Goal: Information Seeking & Learning: Learn about a topic

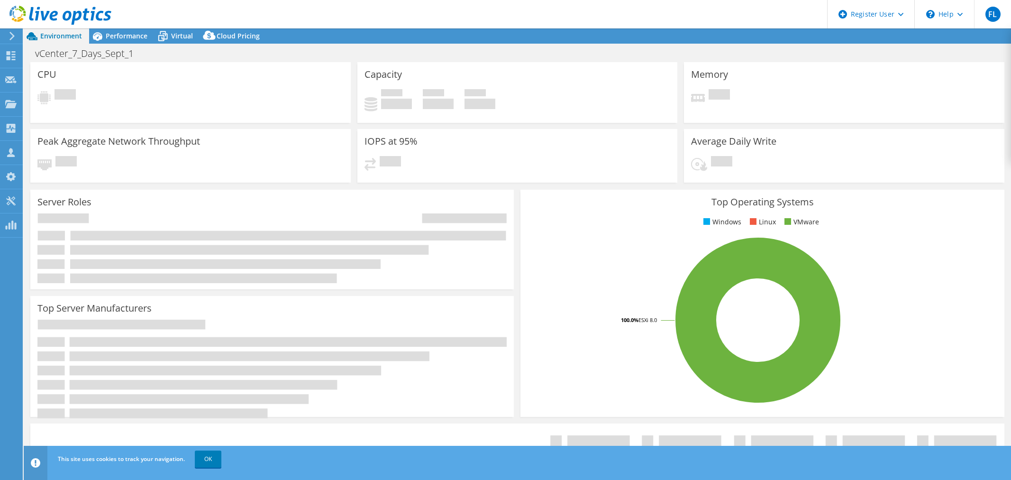
select select "USD"
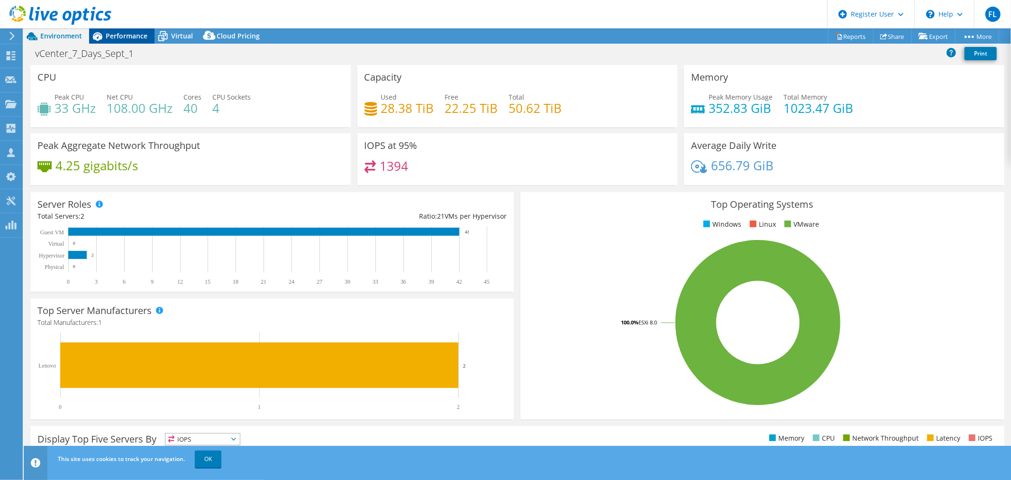
click at [107, 37] on span "Performance" at bounding box center [127, 35] width 42 height 9
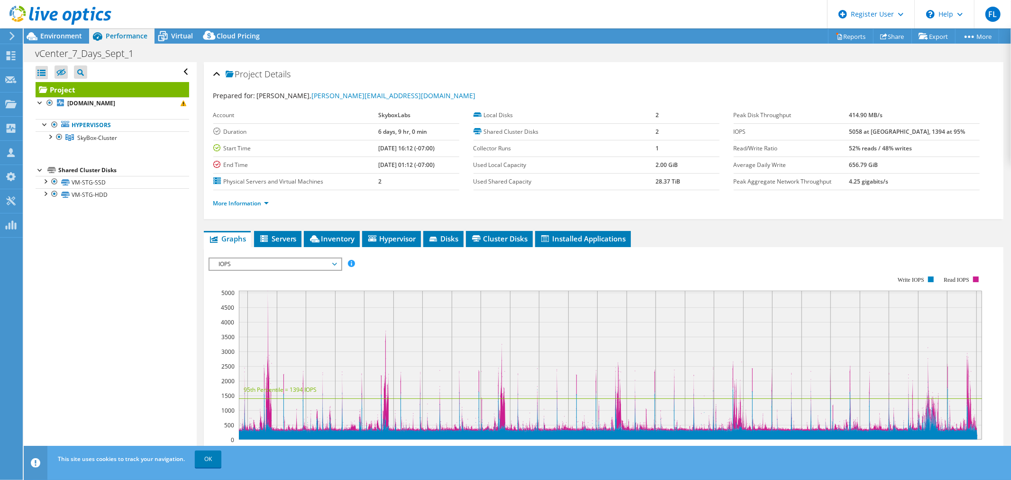
click at [295, 264] on span "IOPS" at bounding box center [275, 263] width 122 height 11
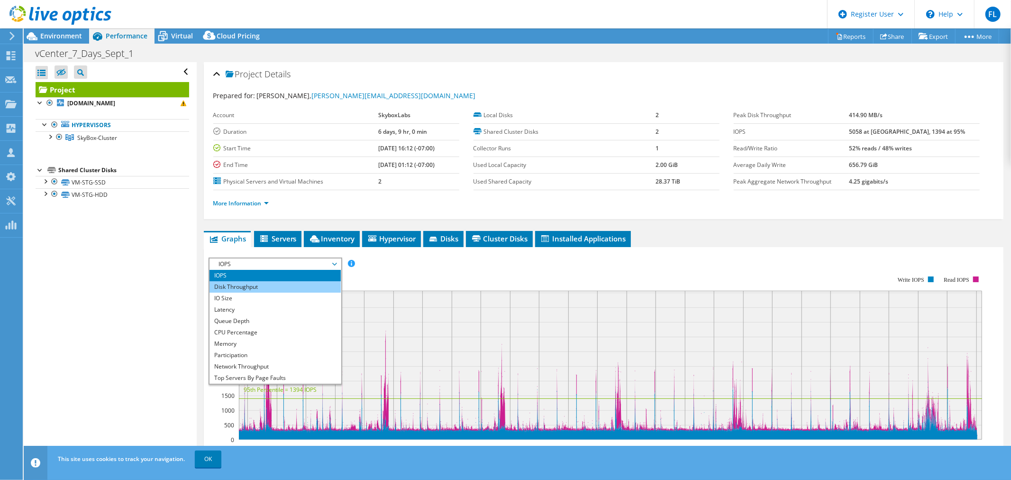
click at [264, 285] on li "Disk Throughput" at bounding box center [275, 286] width 131 height 11
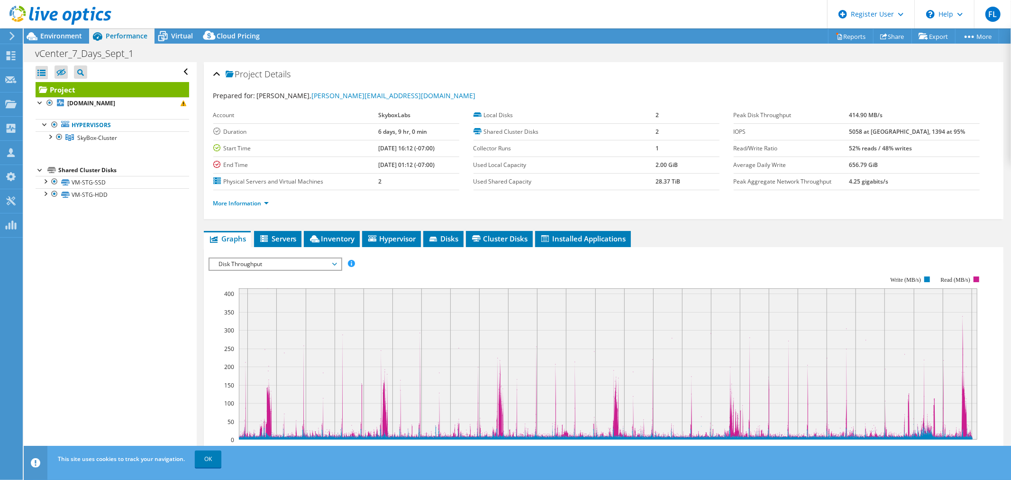
click at [275, 264] on span "Disk Throughput" at bounding box center [275, 263] width 122 height 11
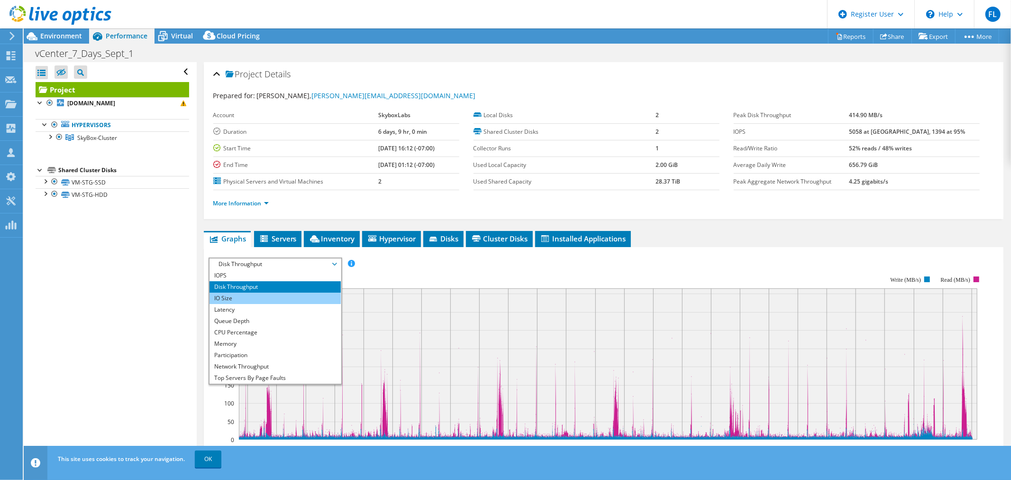
click at [262, 297] on li "IO Size" at bounding box center [275, 297] width 131 height 11
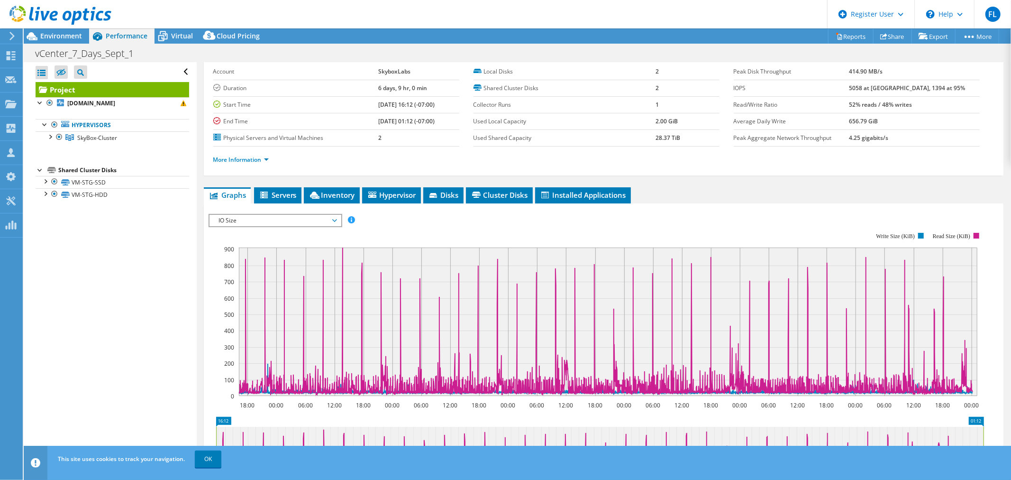
scroll to position [53, 0]
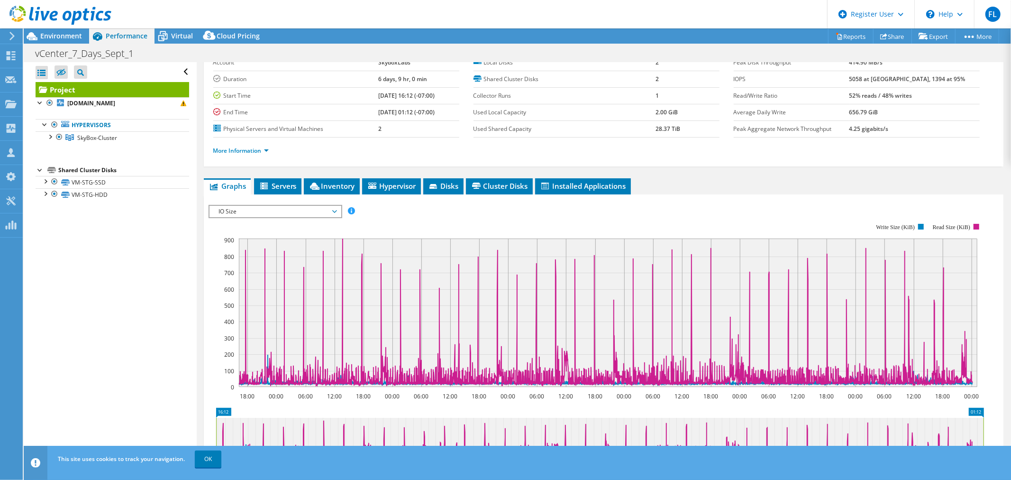
click at [283, 206] on span "IO Size" at bounding box center [275, 211] width 122 height 11
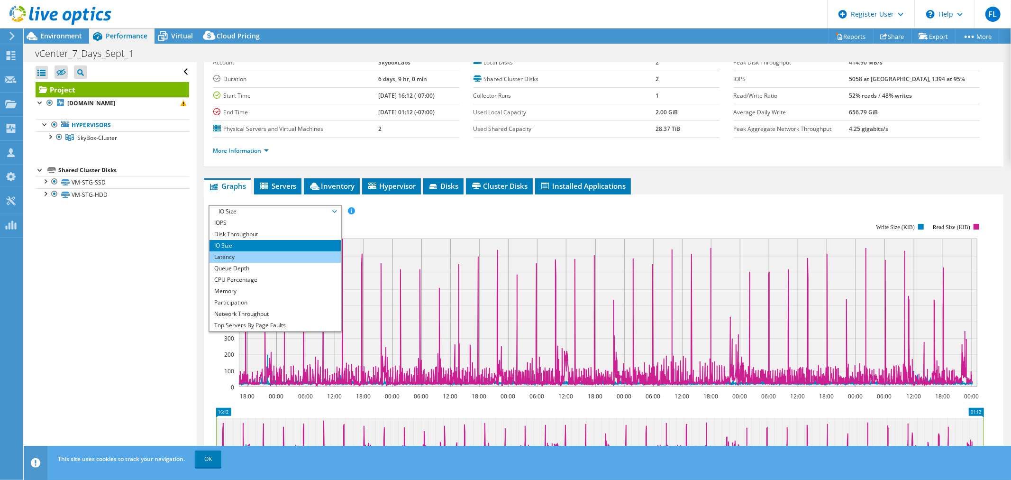
click at [253, 255] on li "Latency" at bounding box center [275, 256] width 131 height 11
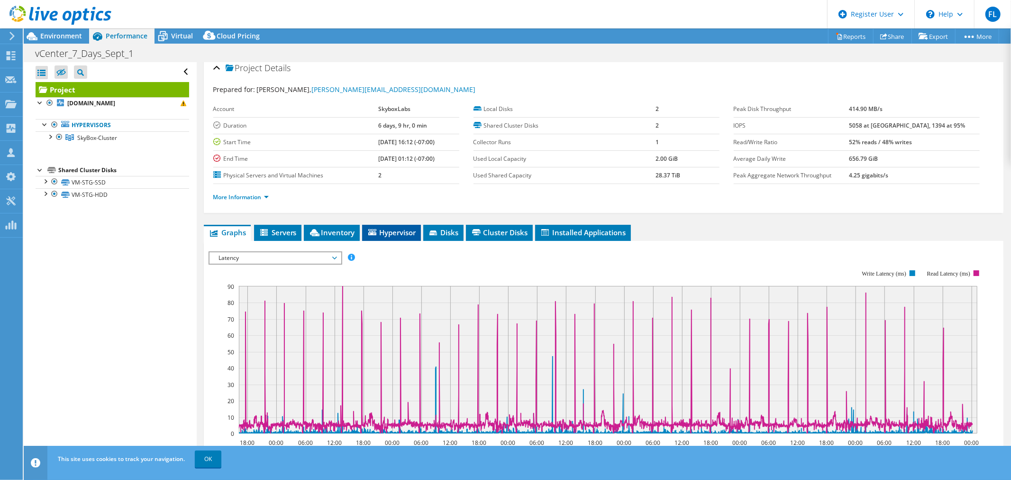
scroll to position [0, 0]
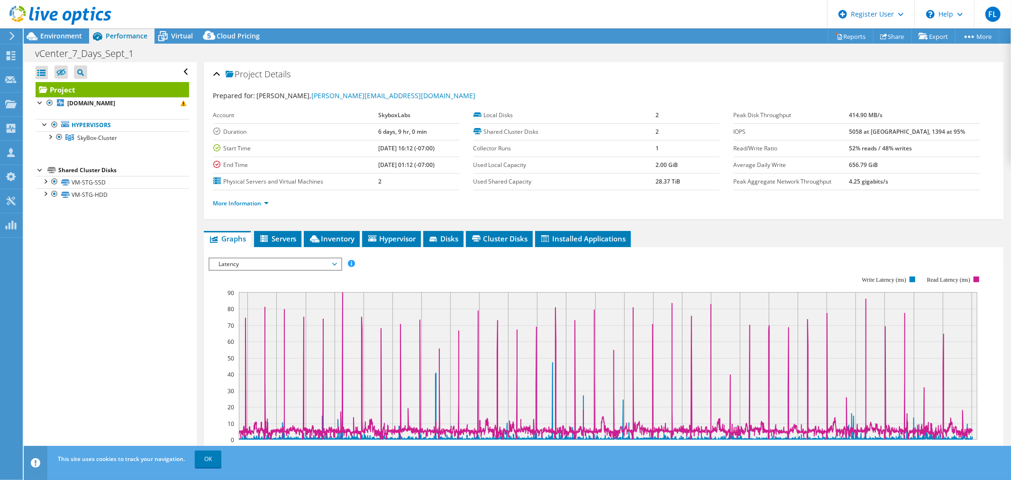
click at [285, 266] on span "Latency" at bounding box center [275, 263] width 122 height 11
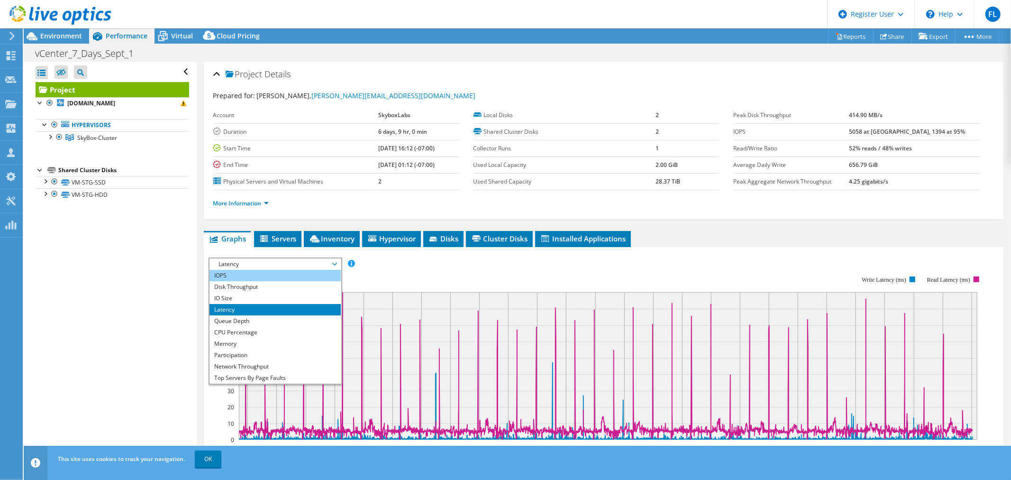
click at [253, 276] on li "IOPS" at bounding box center [275, 275] width 131 height 11
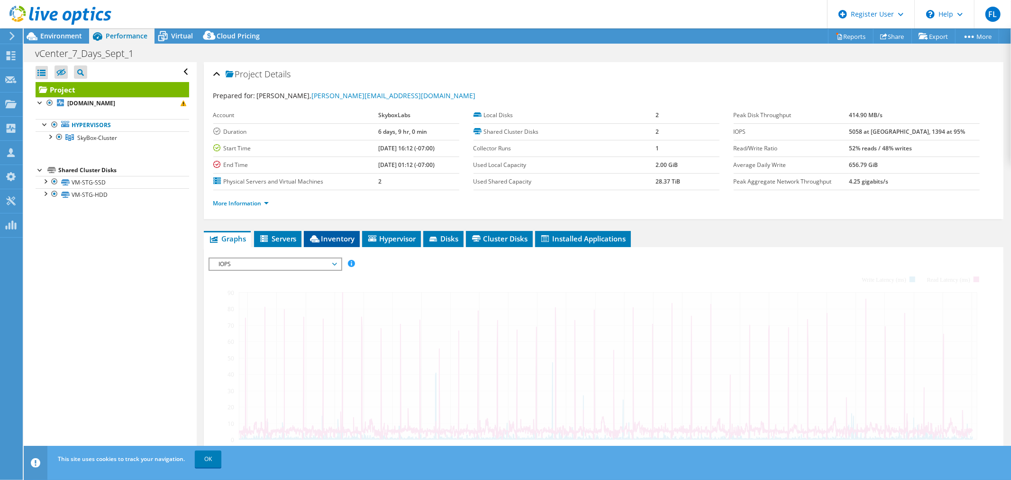
click at [339, 228] on div "Project Details Prepared for: [PERSON_NAME], [PERSON_NAME][EMAIL_ADDRESS][DOMAI…" at bounding box center [604, 354] width 814 height 584
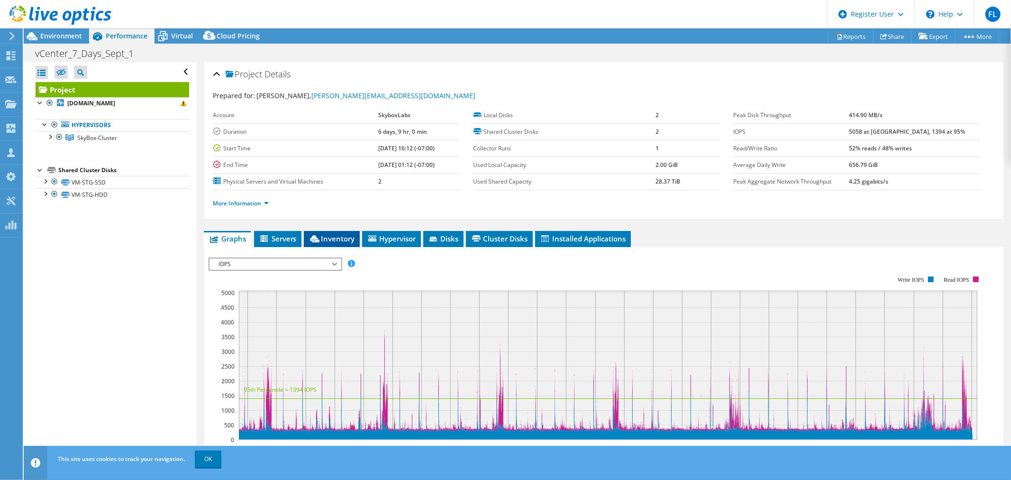
click at [335, 240] on span "Inventory" at bounding box center [332, 238] width 46 height 9
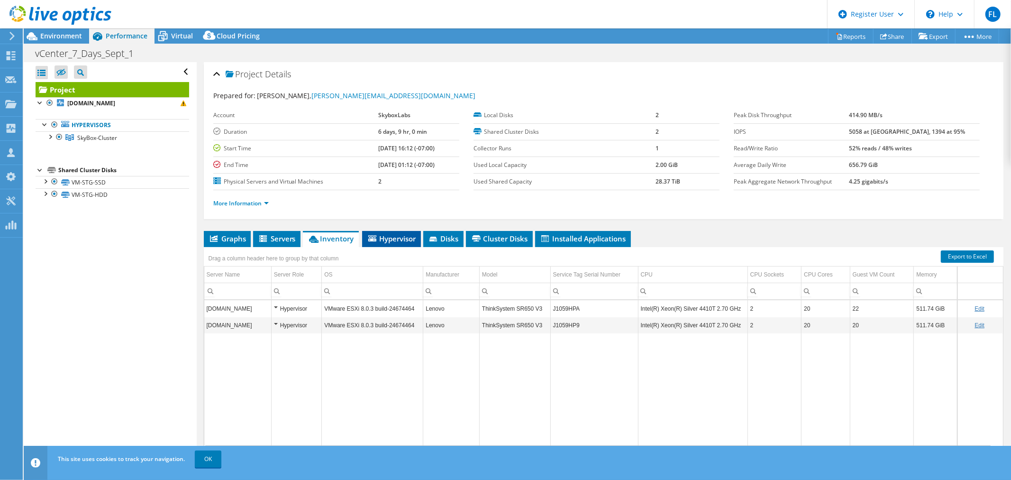
click at [383, 238] on span "Hypervisor" at bounding box center [391, 238] width 49 height 9
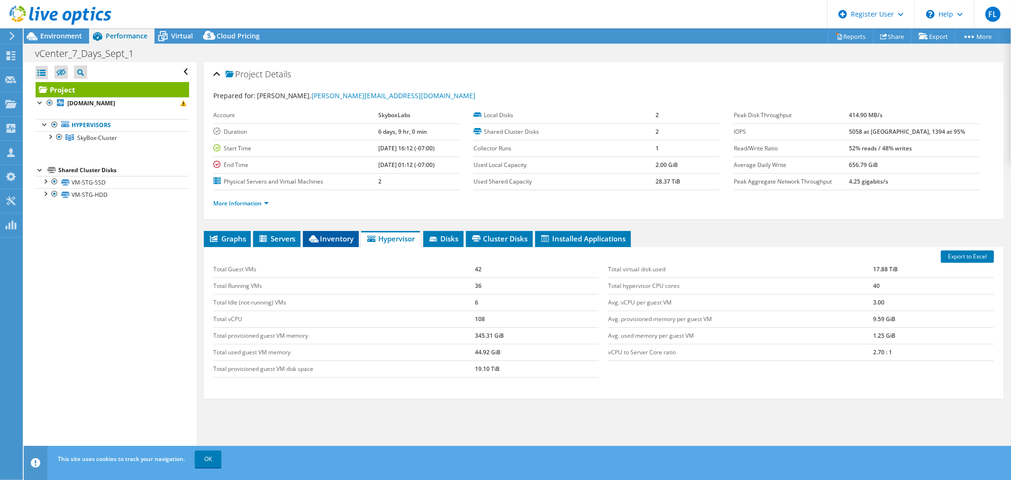
click at [342, 241] on span "Inventory" at bounding box center [331, 238] width 46 height 9
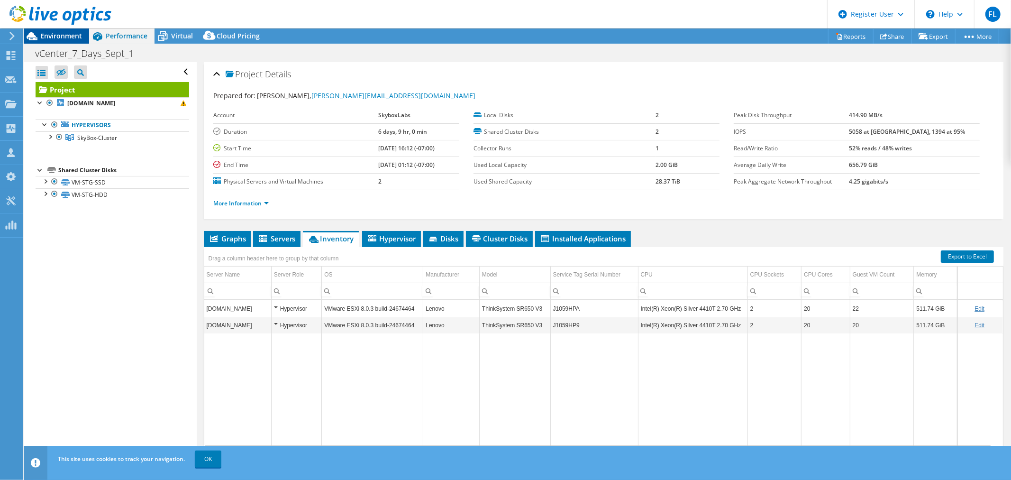
click at [60, 36] on span "Environment" at bounding box center [61, 35] width 42 height 9
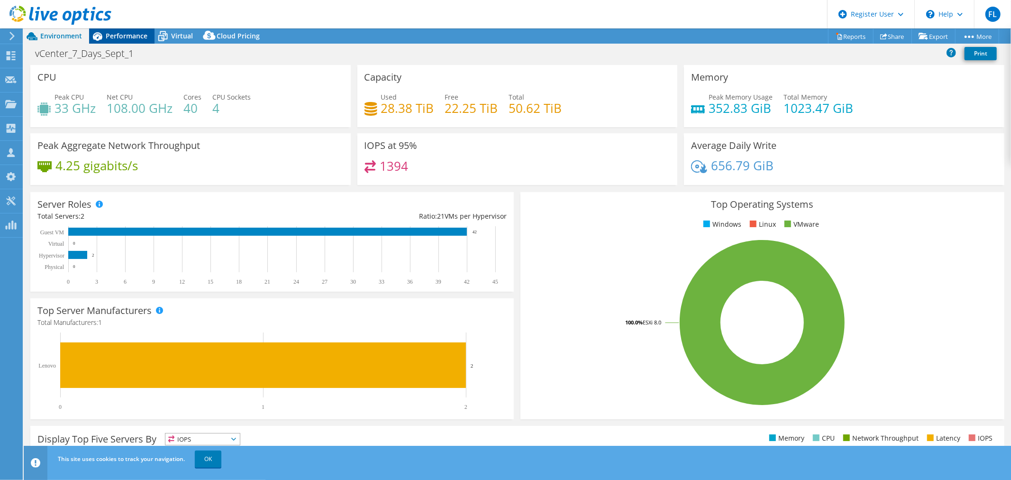
click at [124, 36] on span "Performance" at bounding box center [127, 35] width 42 height 9
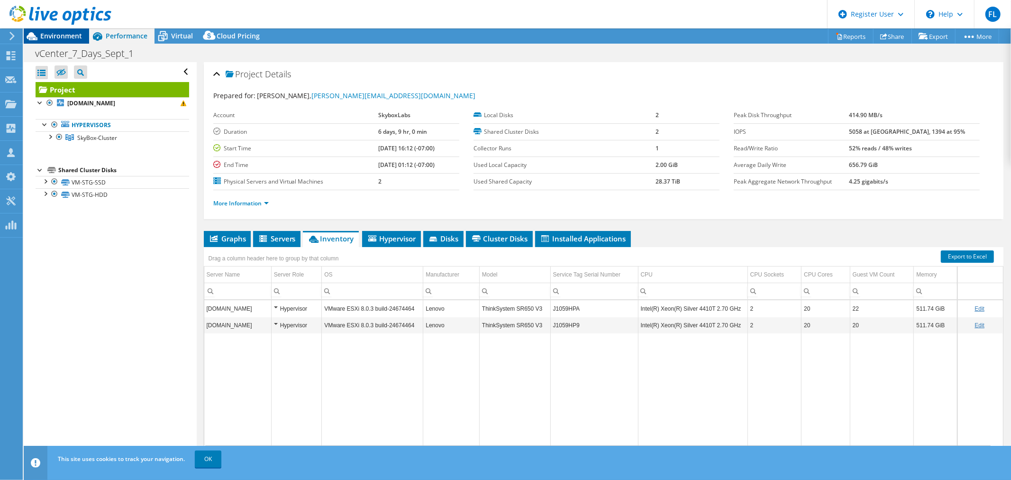
click at [66, 41] on div "Environment" at bounding box center [56, 35] width 65 height 15
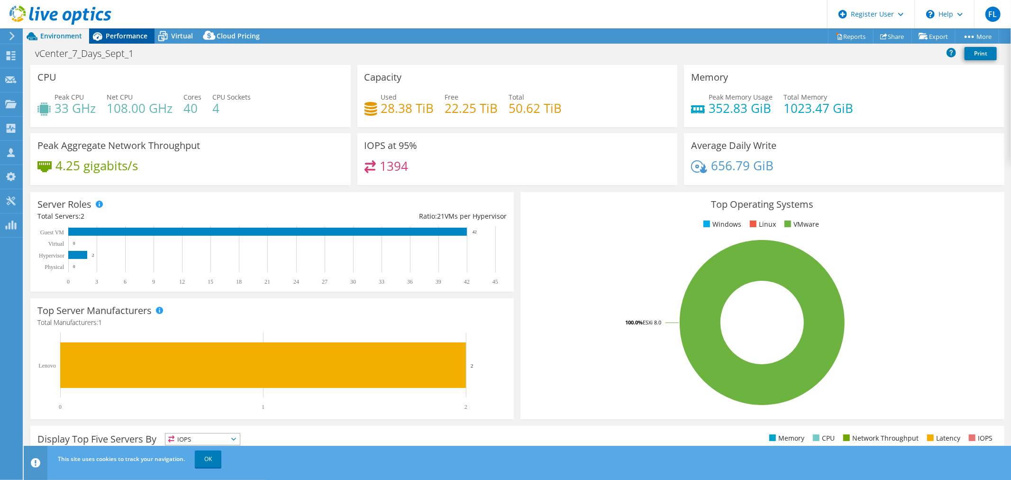
click at [131, 41] on div "Performance" at bounding box center [121, 35] width 65 height 15
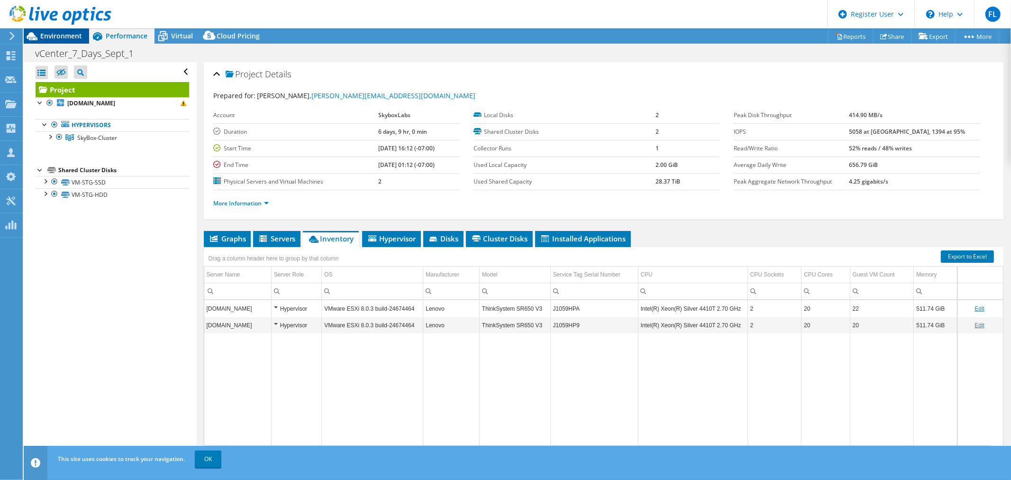
click at [73, 38] on span "Environment" at bounding box center [61, 35] width 42 height 9
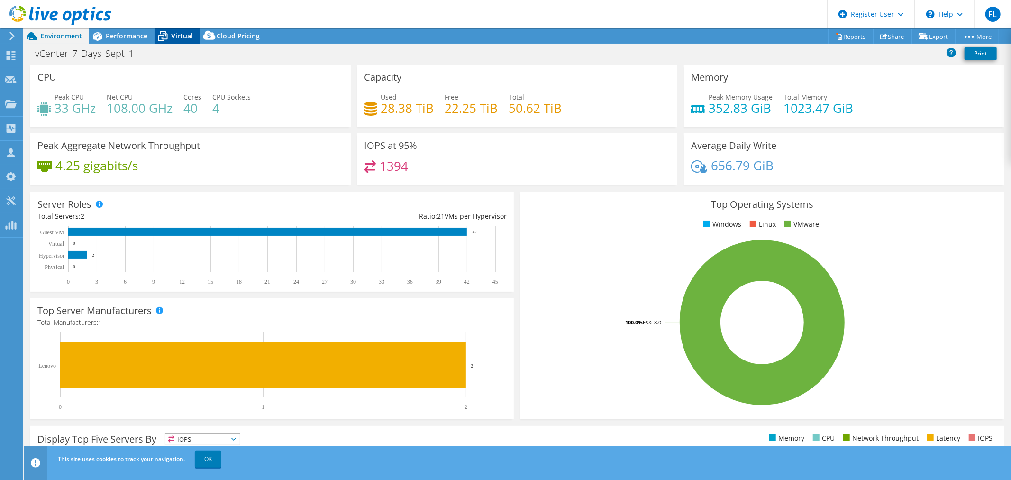
click at [170, 36] on icon at bounding box center [163, 36] width 17 height 17
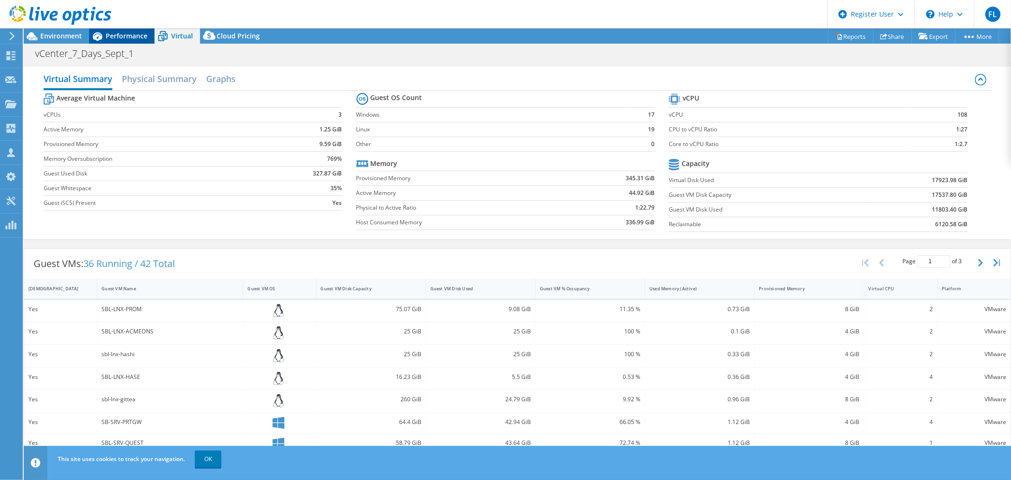
click at [125, 34] on span "Performance" at bounding box center [127, 35] width 42 height 9
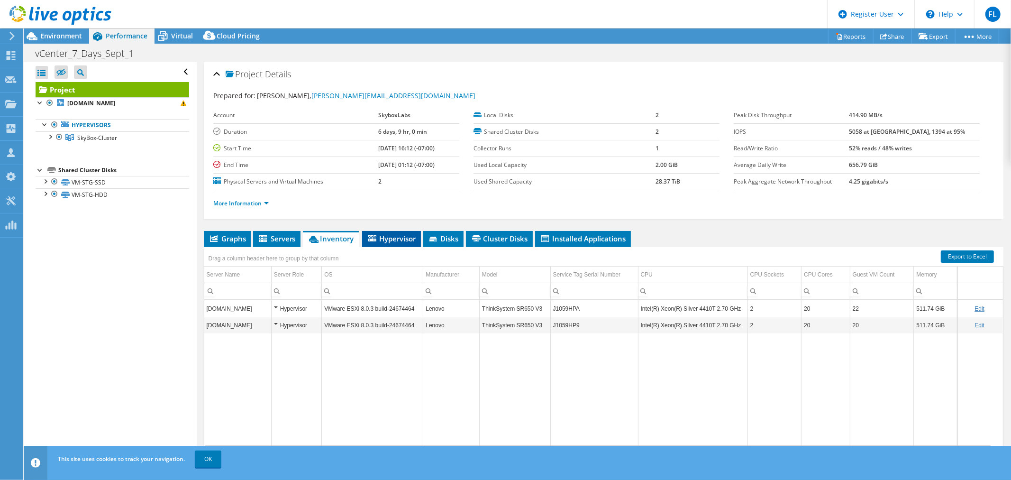
click at [403, 234] on span "Hypervisor" at bounding box center [391, 238] width 49 height 9
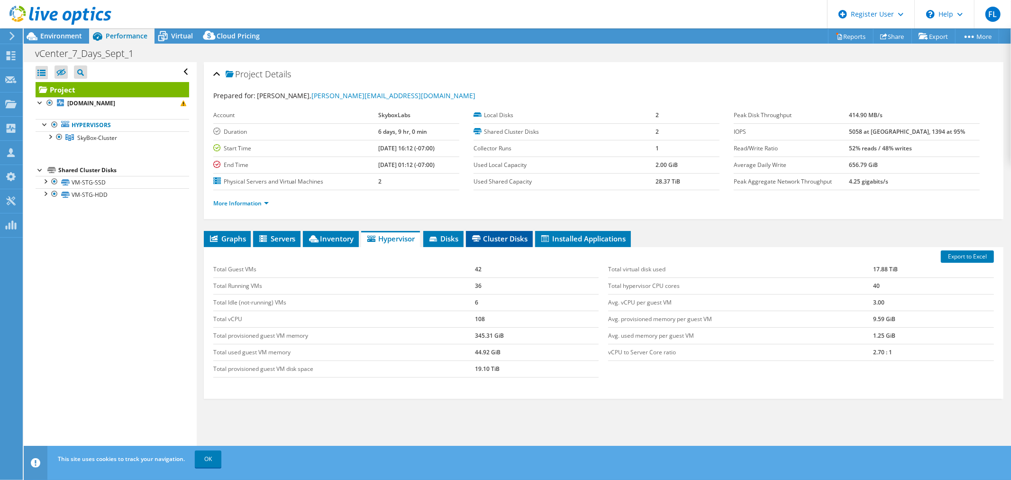
click at [489, 237] on span "Cluster Disks" at bounding box center [499, 238] width 57 height 9
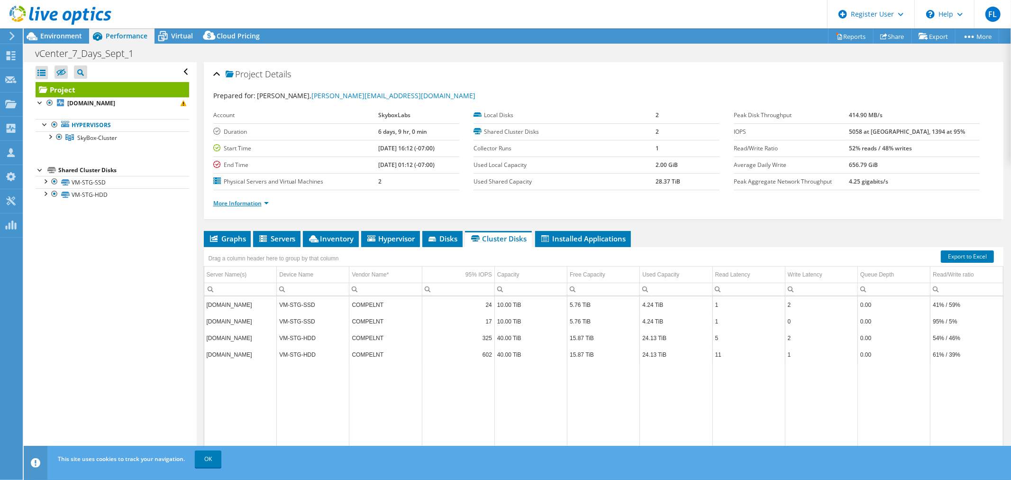
click at [244, 205] on link "More Information" at bounding box center [240, 203] width 55 height 8
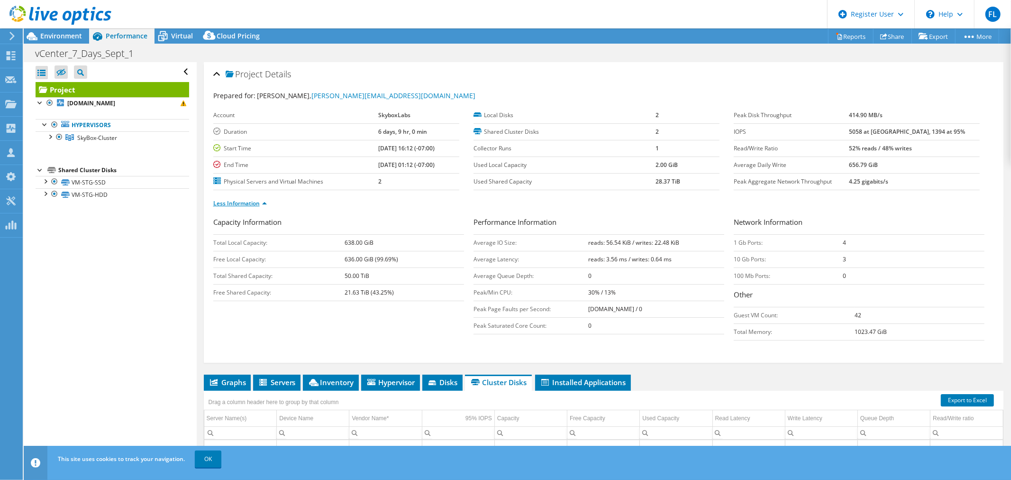
click at [248, 203] on link "Less Information" at bounding box center [240, 203] width 54 height 8
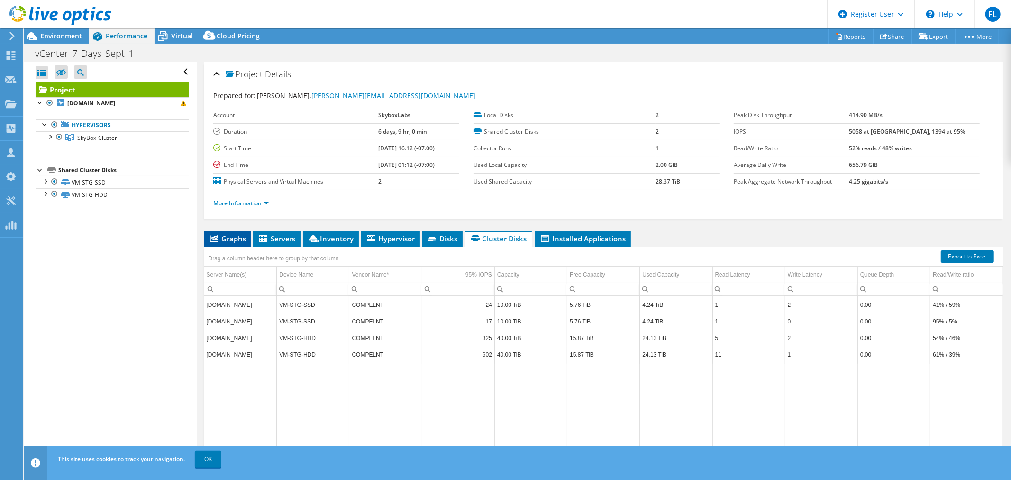
click at [225, 235] on span "Graphs" at bounding box center [227, 238] width 37 height 9
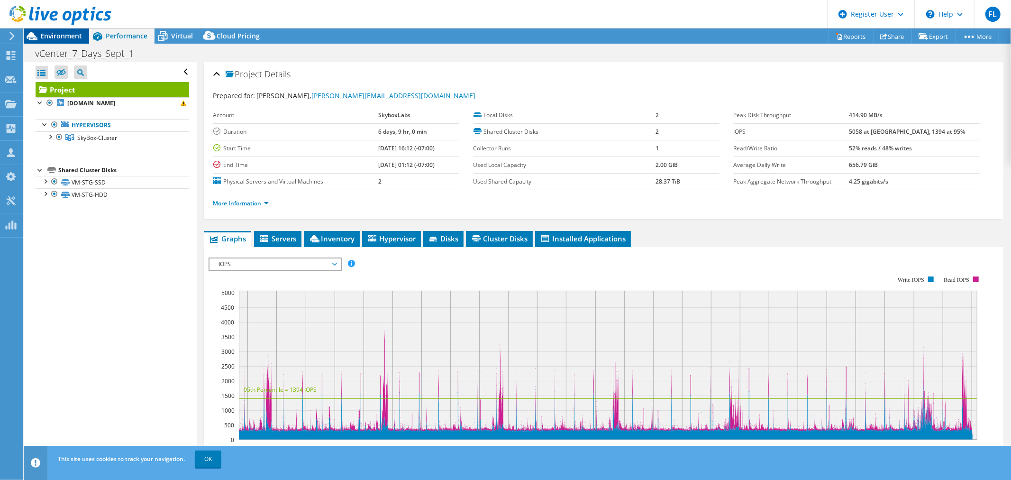
click at [68, 34] on span "Environment" at bounding box center [61, 35] width 42 height 9
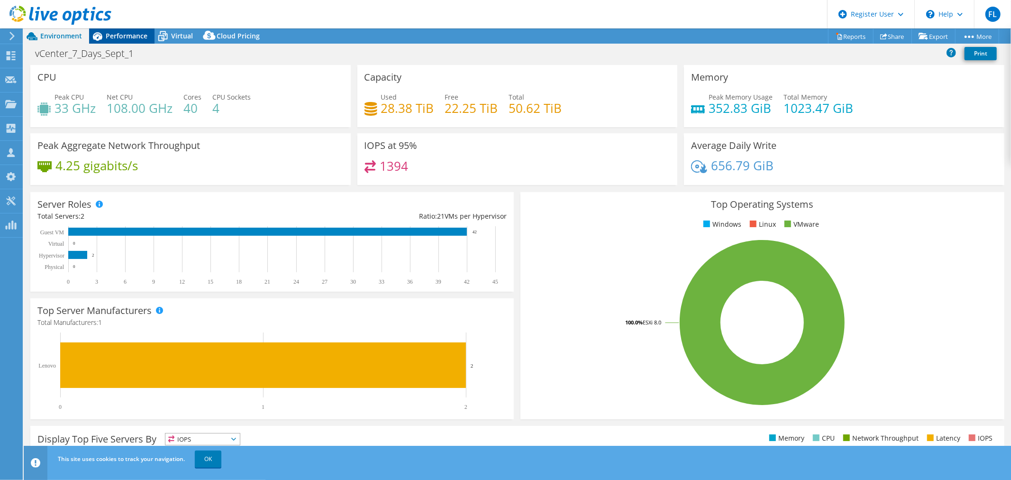
click at [131, 42] on div "Performance" at bounding box center [121, 35] width 65 height 15
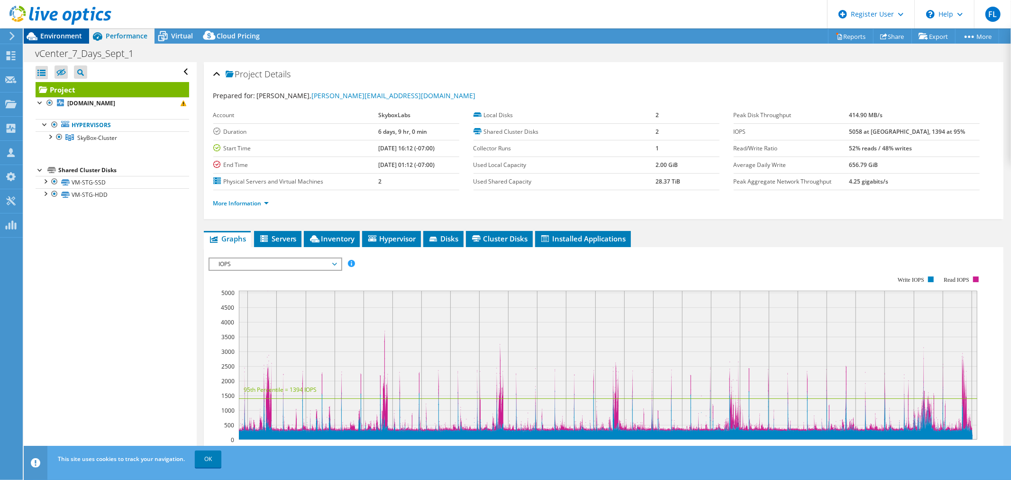
click at [62, 36] on span "Environment" at bounding box center [61, 35] width 42 height 9
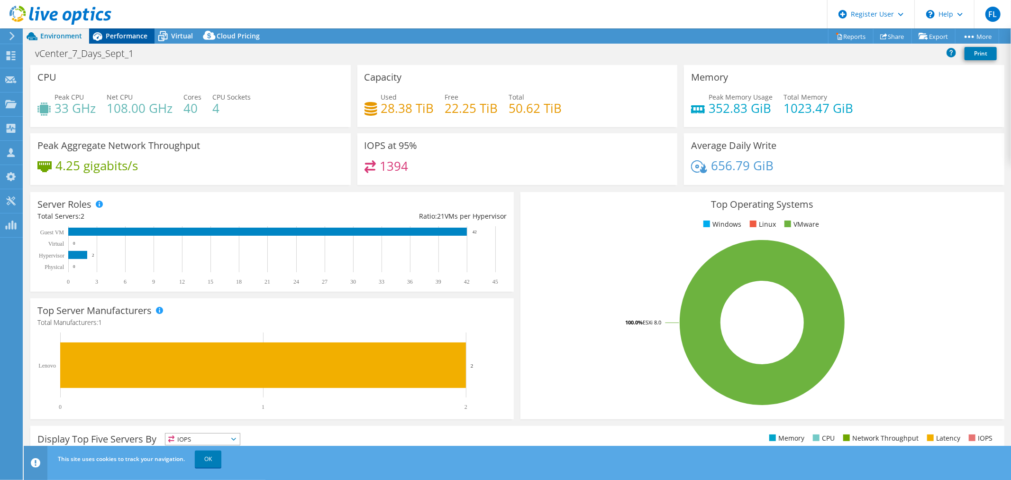
click at [148, 32] on div "Performance" at bounding box center [121, 35] width 65 height 15
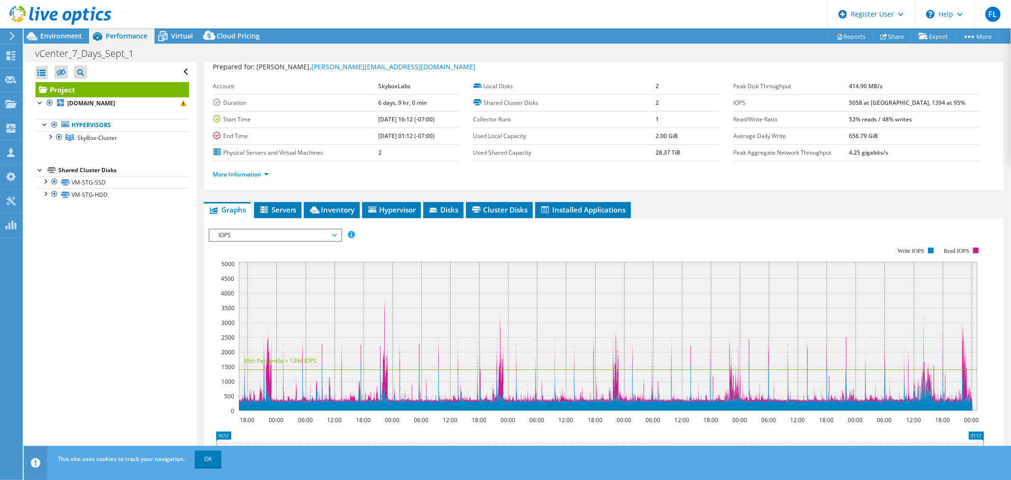
scroll to position [53, 0]
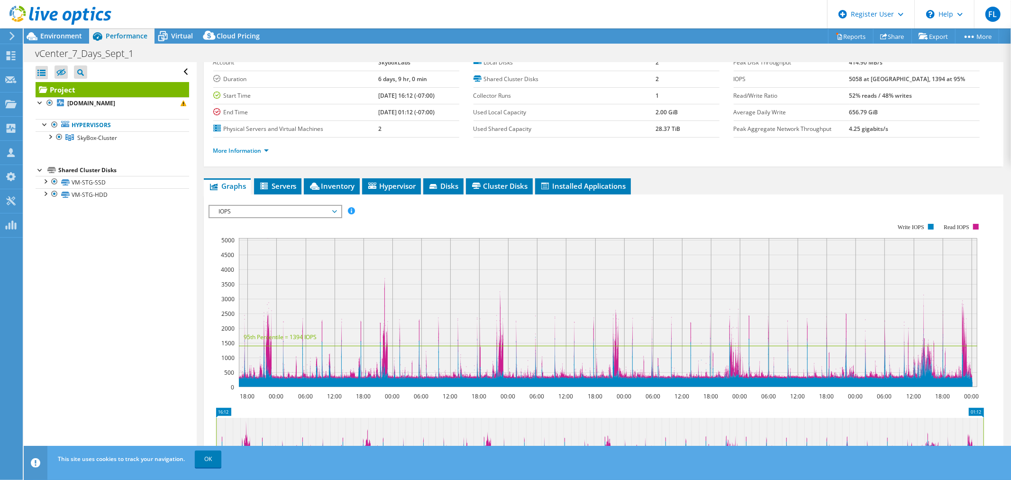
click at [294, 210] on span "IOPS" at bounding box center [275, 211] width 122 height 11
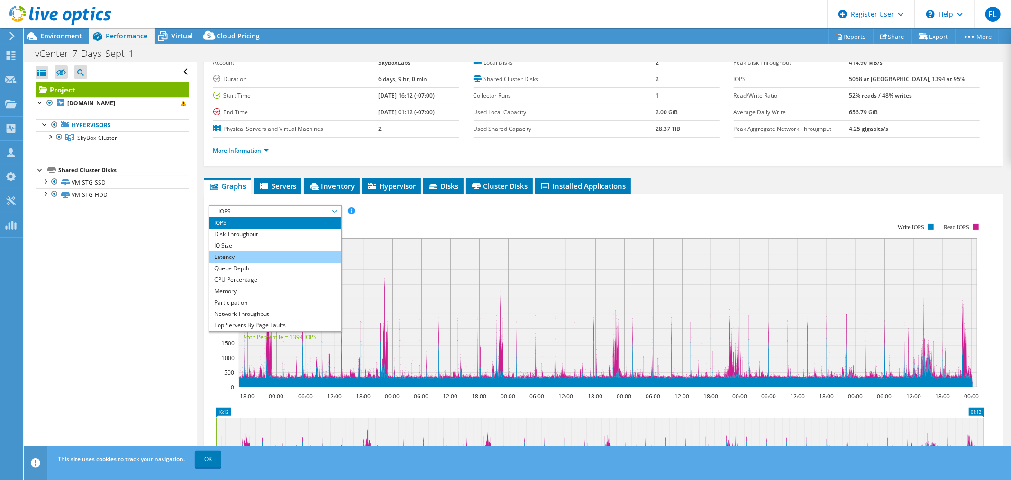
click at [244, 255] on li "Latency" at bounding box center [275, 256] width 131 height 11
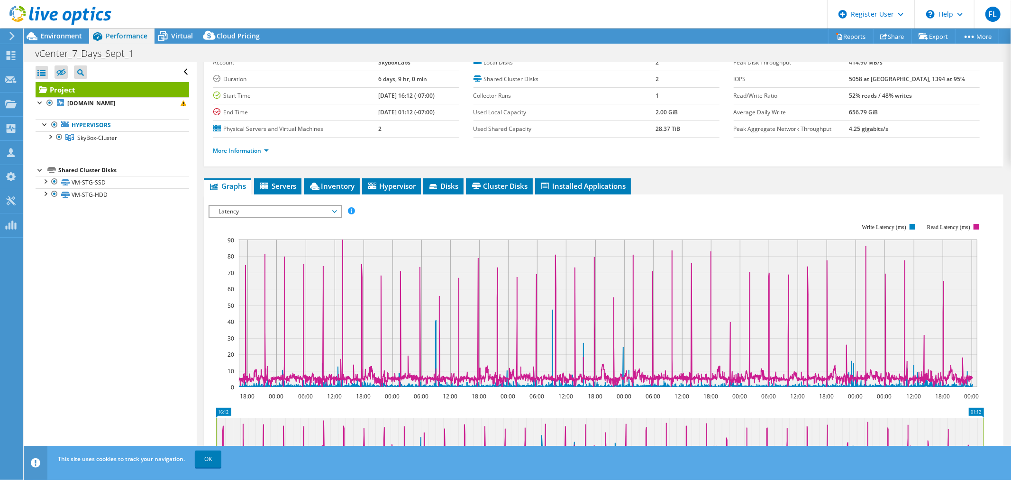
click at [299, 207] on span "Latency" at bounding box center [275, 211] width 122 height 11
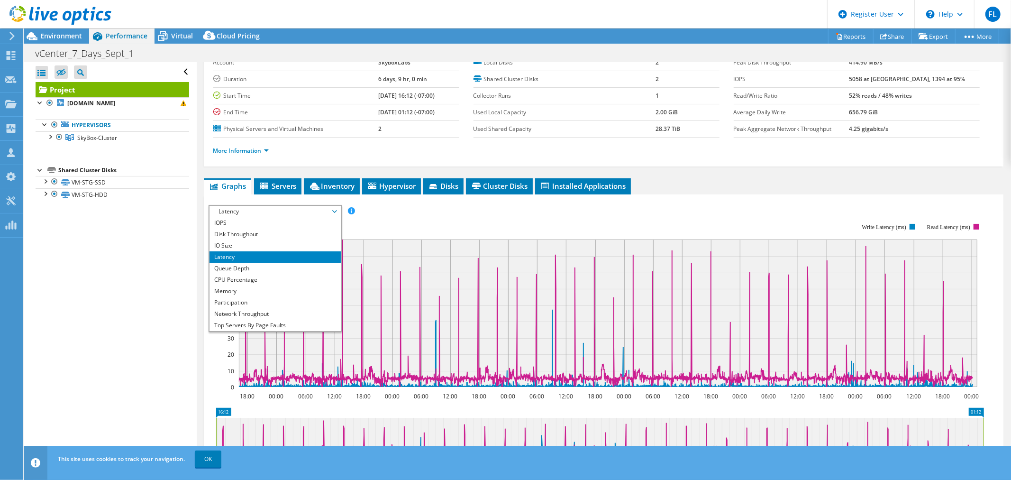
click at [298, 210] on span "Latency" at bounding box center [275, 211] width 122 height 11
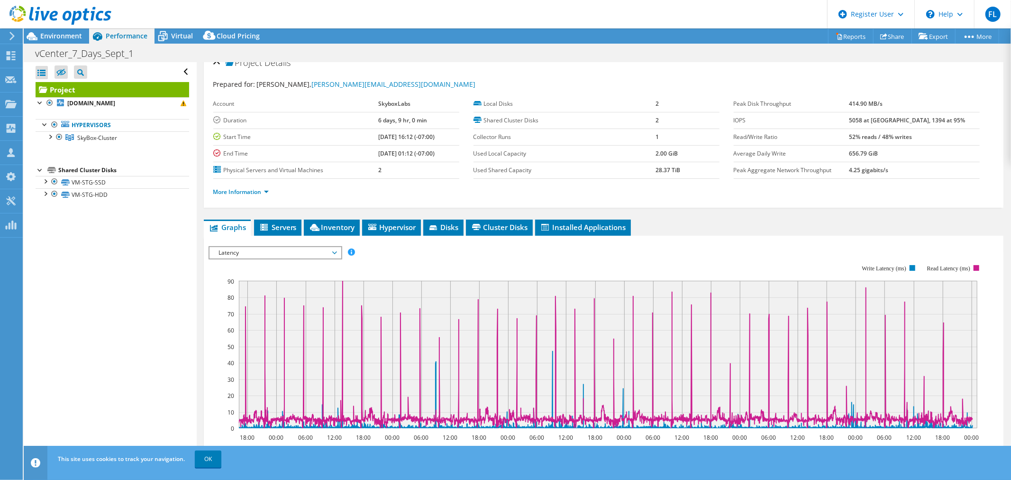
scroll to position [0, 0]
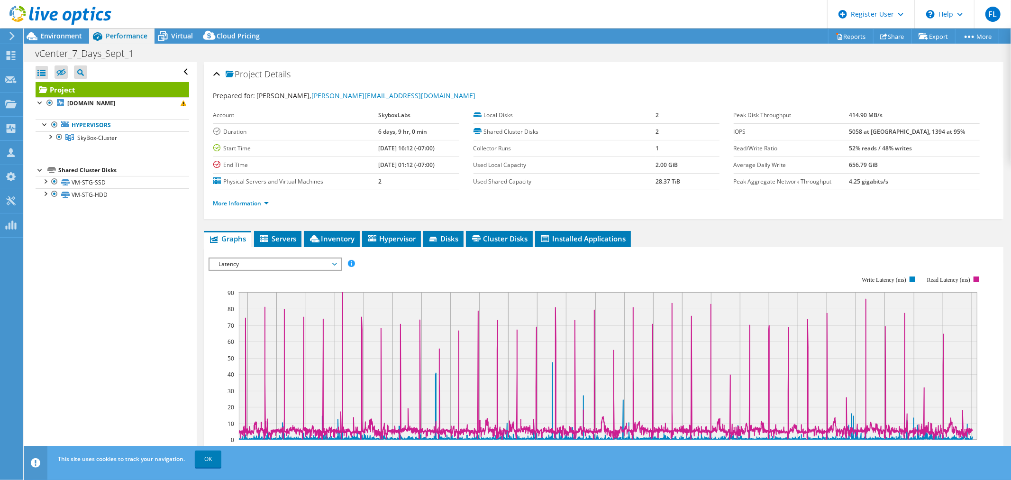
click at [251, 264] on span "Latency" at bounding box center [275, 263] width 122 height 11
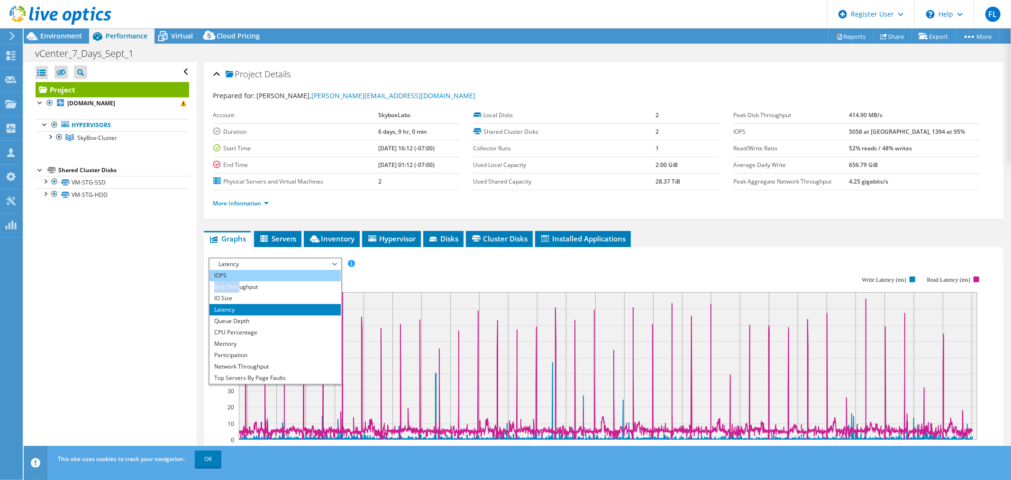
click at [239, 277] on ul "IOPS Disk Throughput IO Size Latency Queue Depth CPU Percentage Memory Page Fau…" at bounding box center [275, 327] width 131 height 114
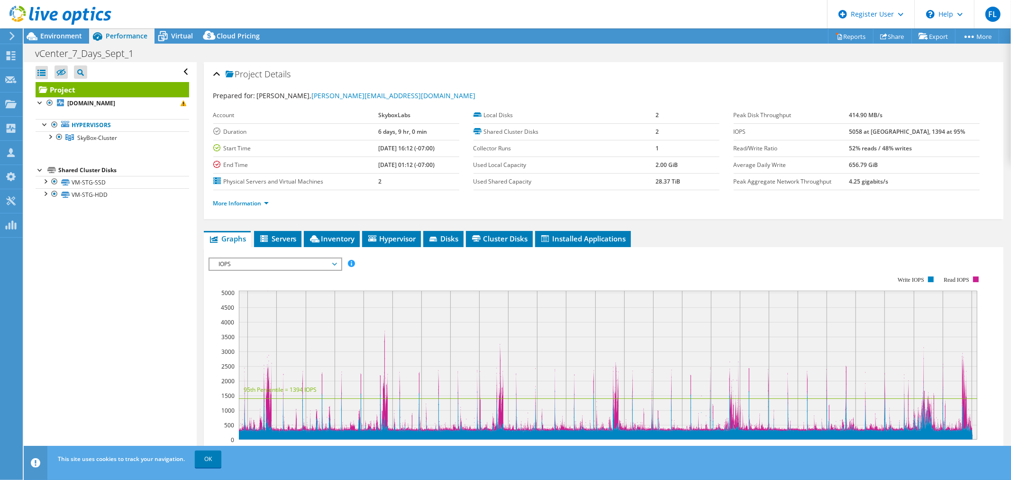
drag, startPoint x: 944, startPoint y: 147, endPoint x: 864, endPoint y: 152, distance: 79.7
click at [865, 152] on tr "Read/Write Ratio 52% reads / 48% writes" at bounding box center [857, 148] width 246 height 17
click at [849, 148] on label "Read/Write Ratio" at bounding box center [792, 148] width 116 height 9
